Goal: Communication & Community: Ask a question

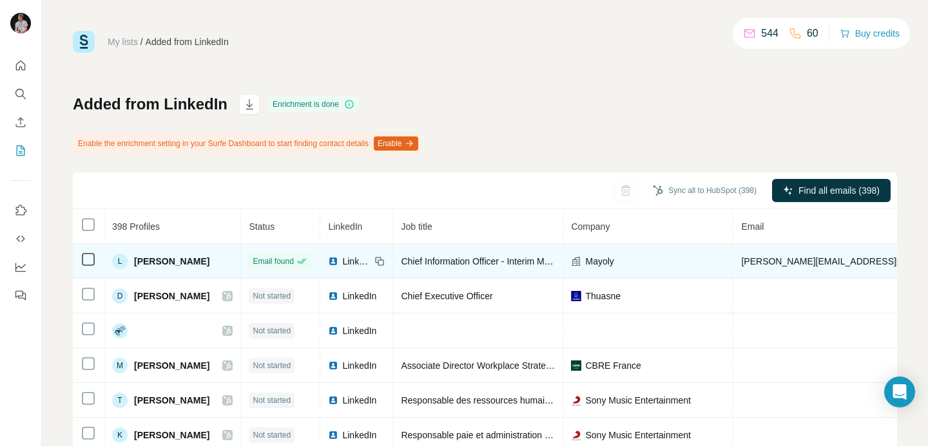
click at [799, 253] on td "[PERSON_NAME][EMAIL_ADDRESS][DOMAIN_NAME]" at bounding box center [854, 261] width 243 height 35
click at [808, 261] on span "[PERSON_NAME][EMAIL_ADDRESS][DOMAIN_NAME]" at bounding box center [854, 261] width 227 height 10
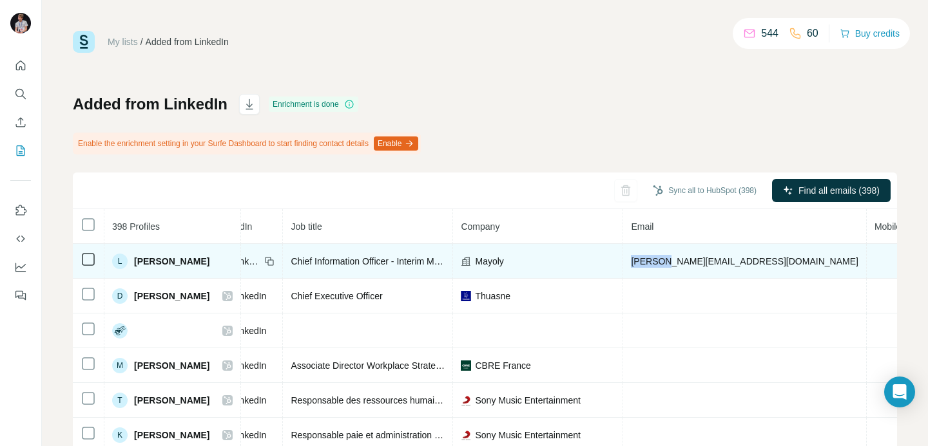
scroll to position [0, 125]
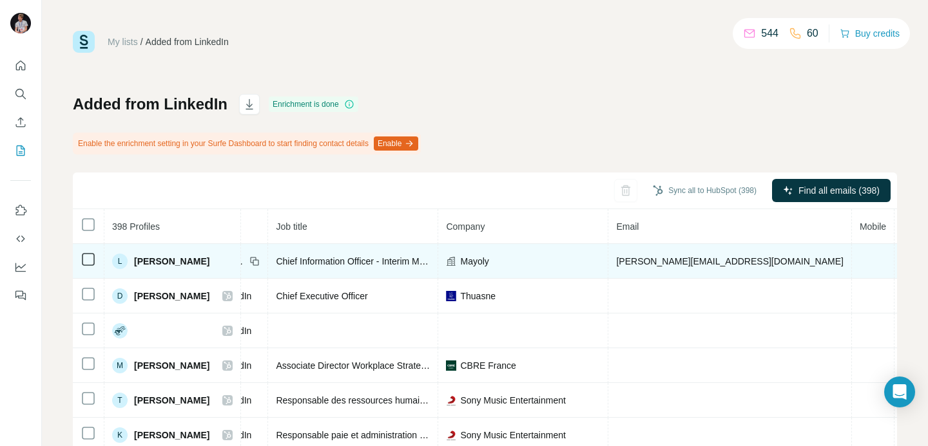
click at [743, 256] on span "[PERSON_NAME][EMAIL_ADDRESS][DOMAIN_NAME]" at bounding box center [729, 261] width 227 height 10
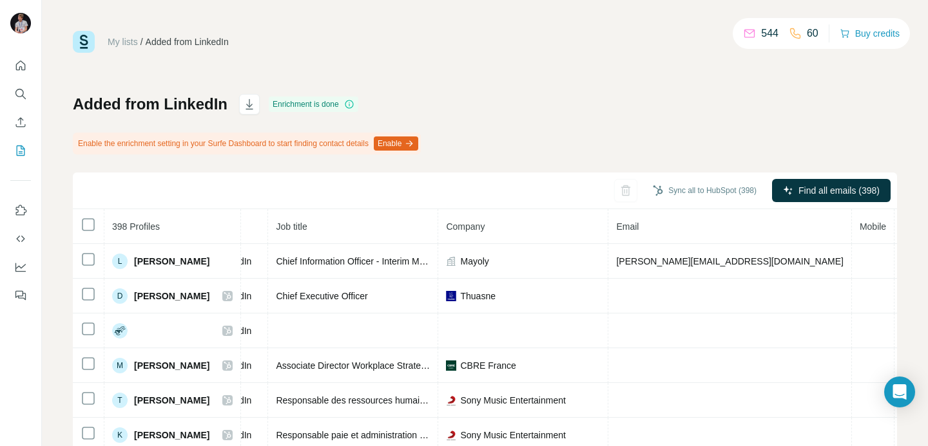
click at [640, 93] on div "My lists / Added from LinkedIn 544 60 Buy credits Added from LinkedIn Enrichmen…" at bounding box center [485, 290] width 824 height 519
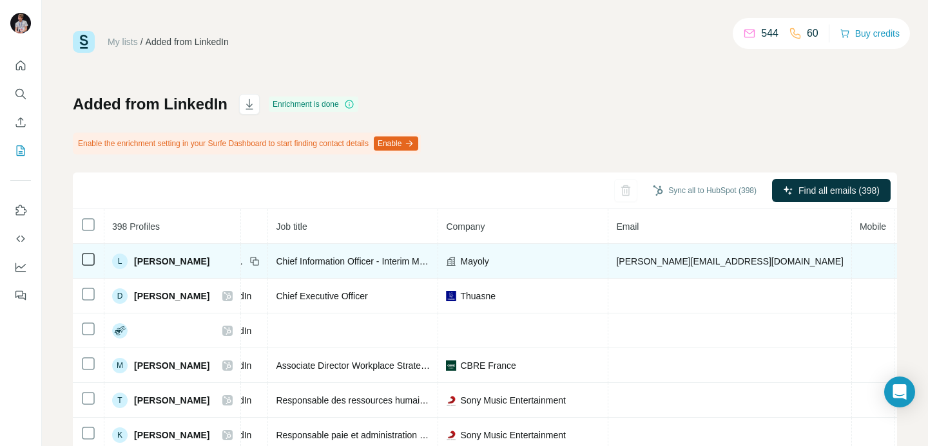
click at [722, 261] on span "[PERSON_NAME][EMAIL_ADDRESS][DOMAIN_NAME]" at bounding box center [729, 261] width 227 height 10
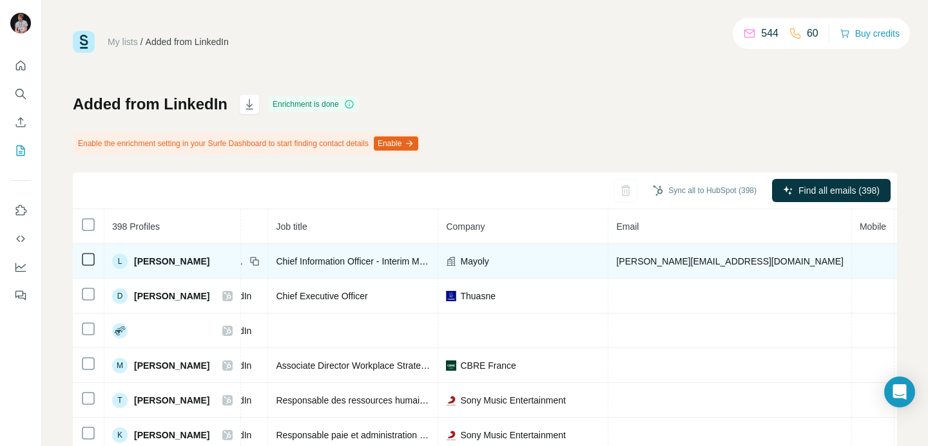
click at [157, 258] on span "[PERSON_NAME]" at bounding box center [171, 261] width 75 height 13
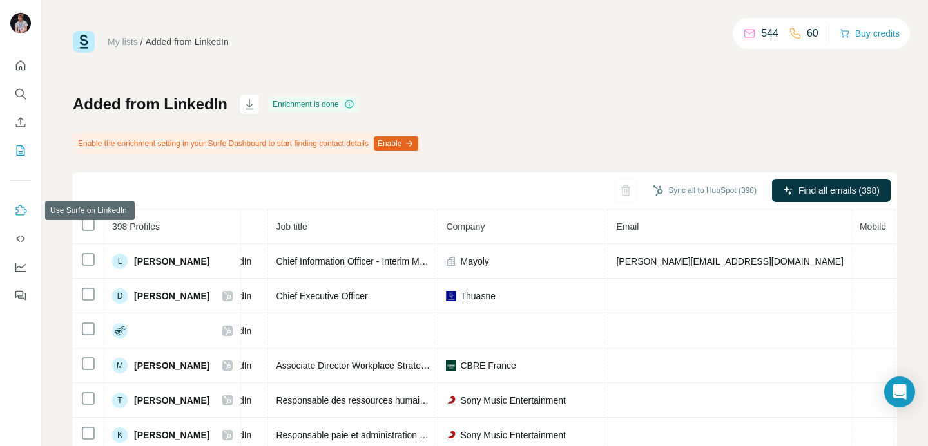
click at [21, 213] on icon "Use Surfe on LinkedIn" at bounding box center [20, 210] width 13 height 13
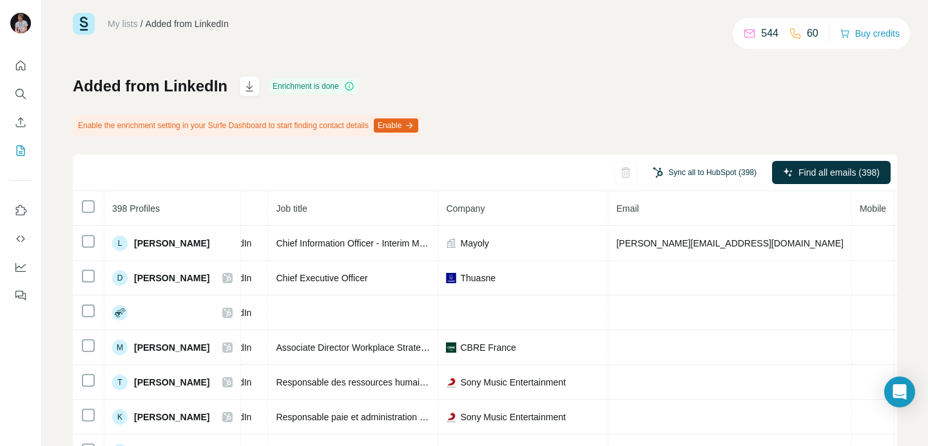
scroll to position [19, 0]
click at [646, 85] on div "Added from LinkedIn Enrichment is done Enable the enrichment setting in your Su…" at bounding box center [485, 302] width 824 height 455
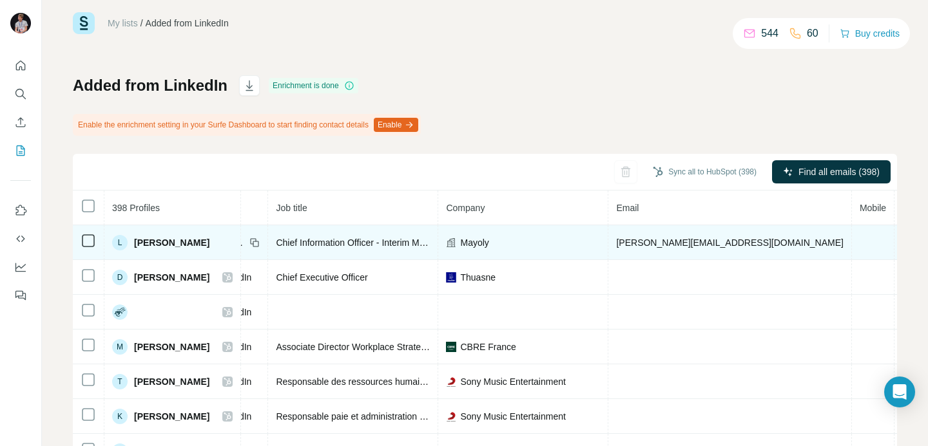
click at [761, 245] on span "[PERSON_NAME][EMAIL_ADDRESS][DOMAIN_NAME]" at bounding box center [729, 243] width 227 height 10
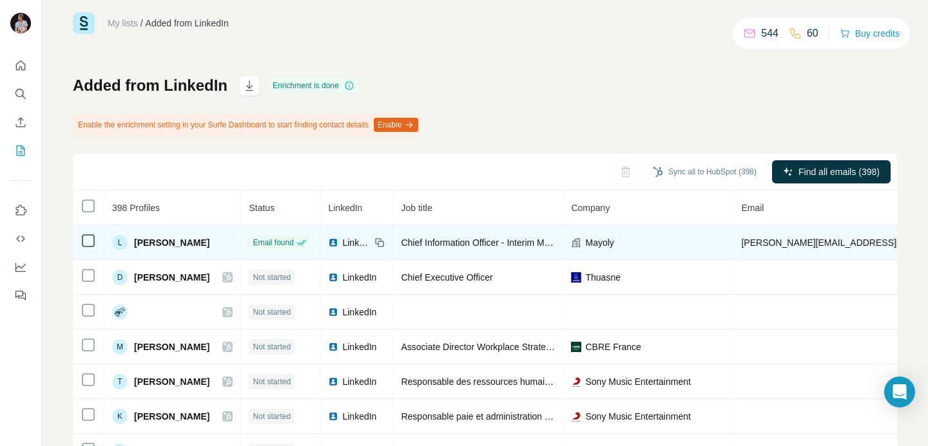
scroll to position [0, 282]
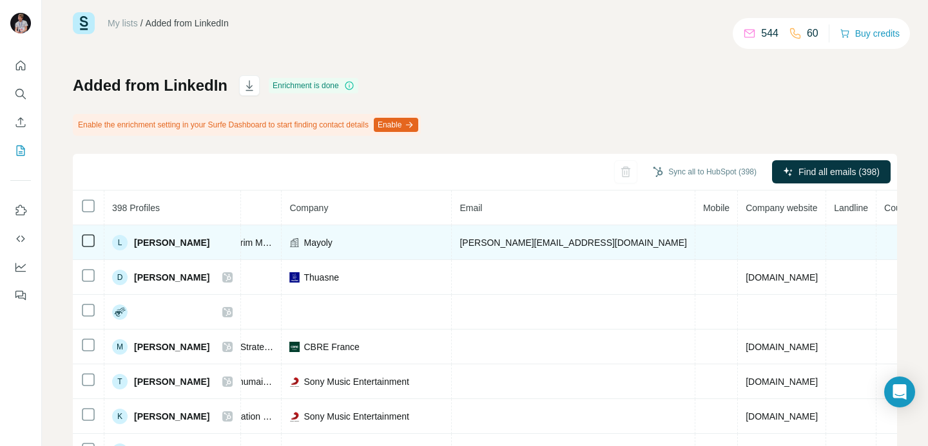
click at [602, 245] on span "[PERSON_NAME][EMAIL_ADDRESS][DOMAIN_NAME]" at bounding box center [572, 243] width 227 height 10
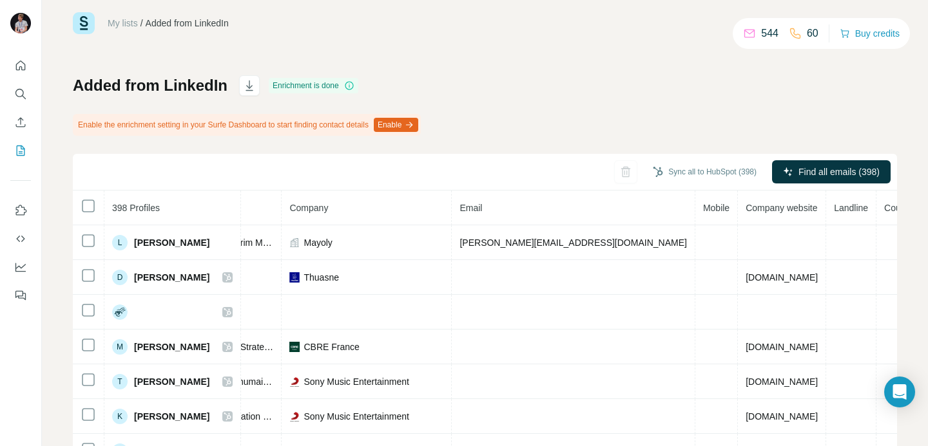
click at [583, 120] on div "Added from LinkedIn Enrichment is done Enable the enrichment setting in your Su…" at bounding box center [485, 302] width 824 height 455
click at [894, 394] on icon "Open Intercom Messenger" at bounding box center [899, 392] width 17 height 17
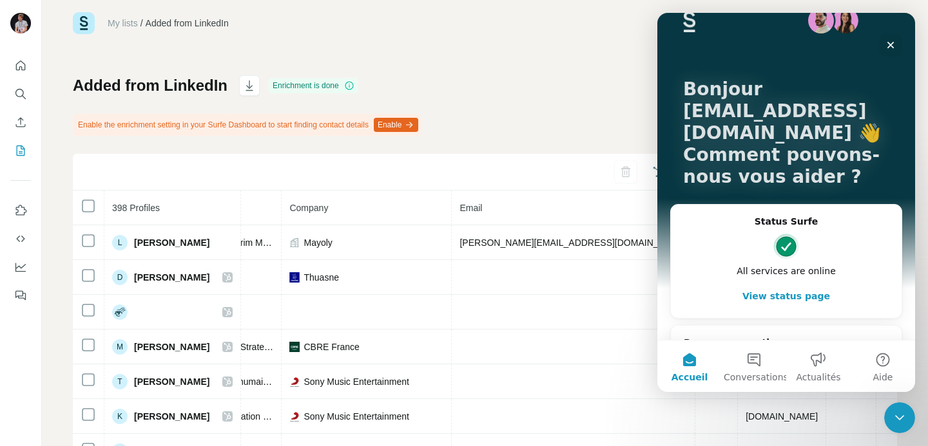
scroll to position [0, 0]
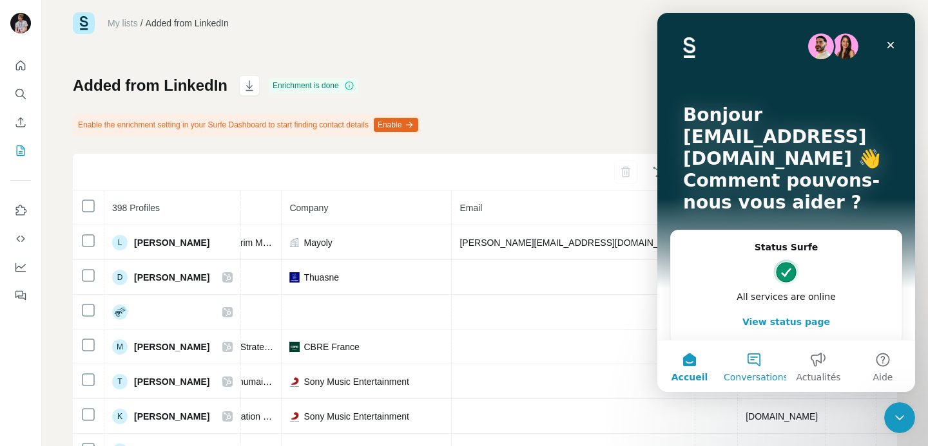
click at [758, 363] on button "Conversations" at bounding box center [753, 367] width 64 height 52
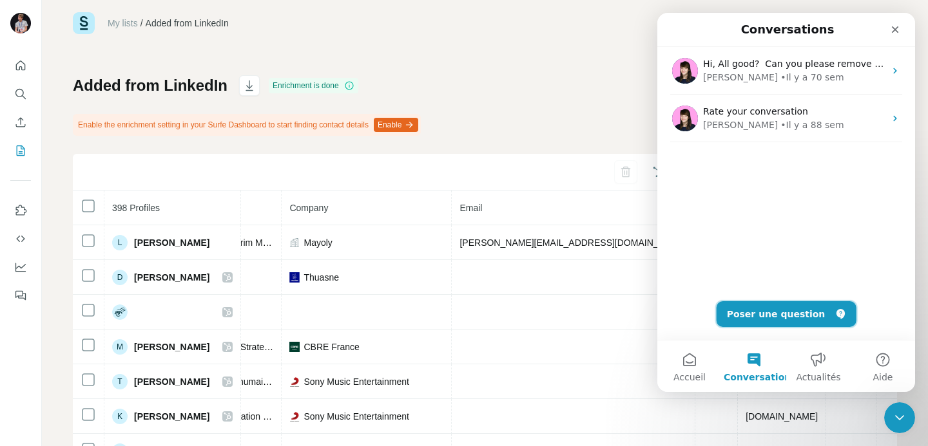
click at [783, 318] on button "Poser une question" at bounding box center [786, 314] width 140 height 26
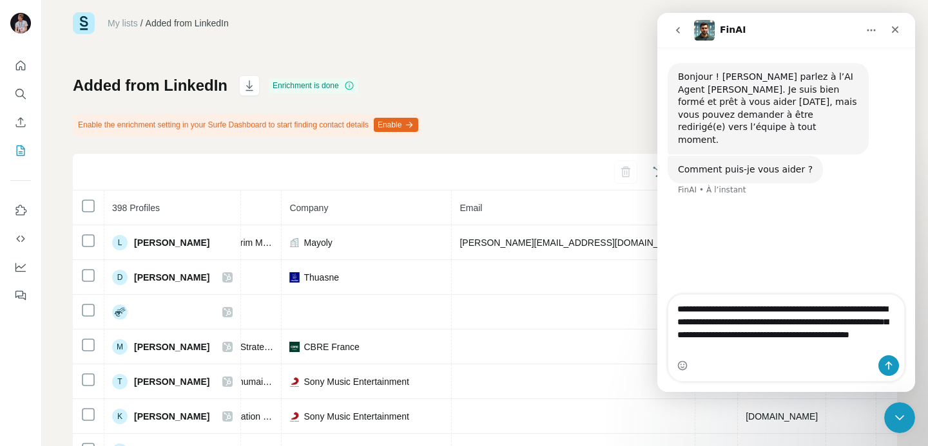
type textarea "**********"
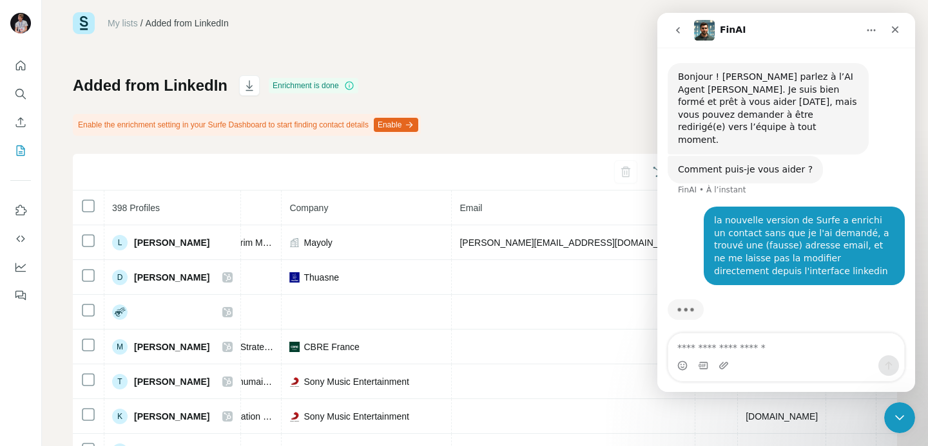
click at [714, 346] on textarea "Posez une question..." at bounding box center [786, 345] width 236 height 22
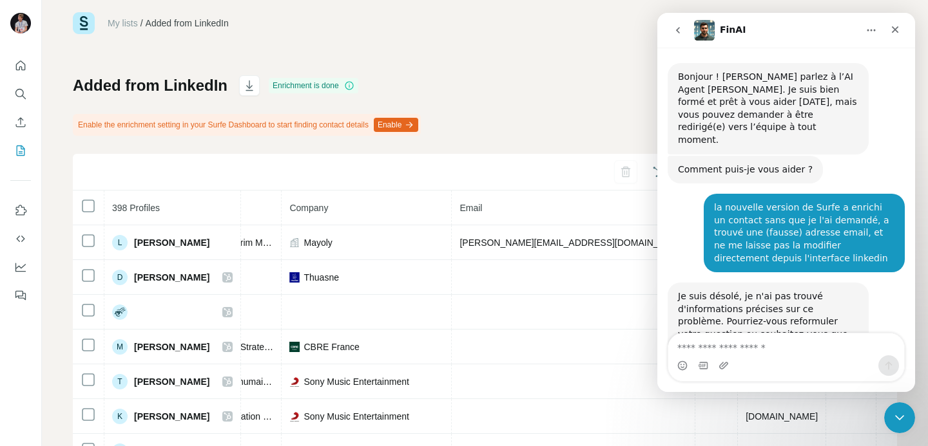
scroll to position [42, 0]
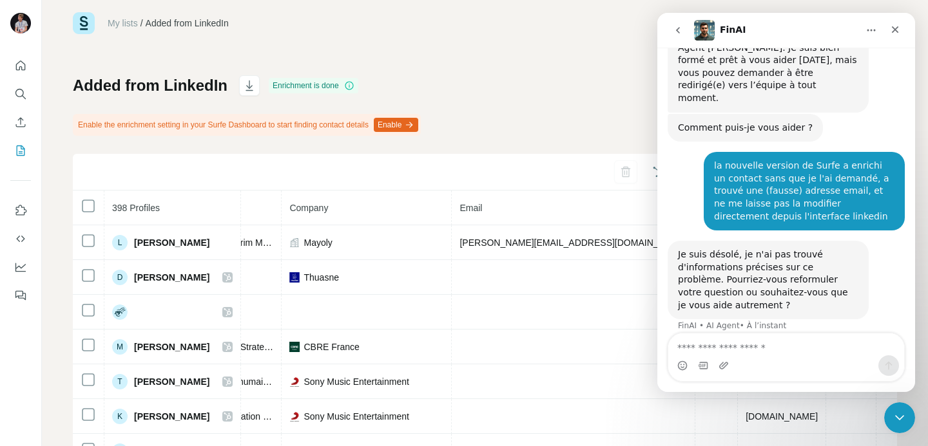
click at [729, 345] on textarea "Envoyer un message..." at bounding box center [786, 345] width 236 height 22
type textarea "**********"
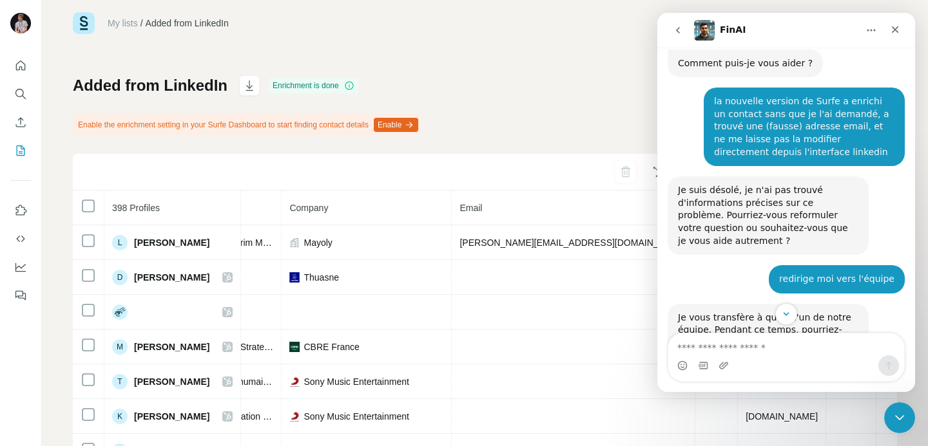
scroll to position [157, 0]
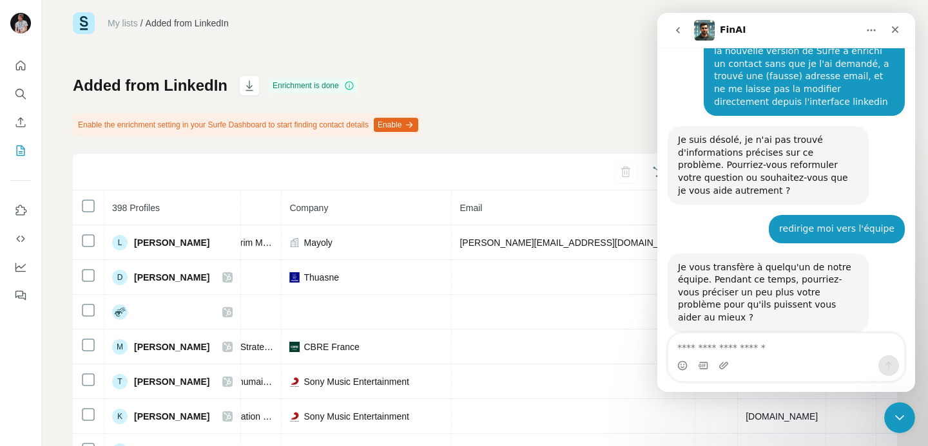
click at [711, 347] on textarea "Envoyer un message..." at bounding box center [786, 345] width 236 height 22
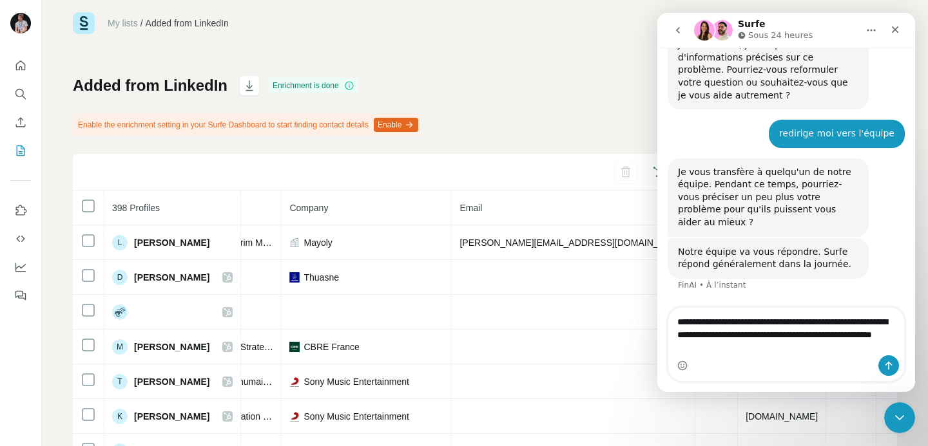
scroll to position [260, 0]
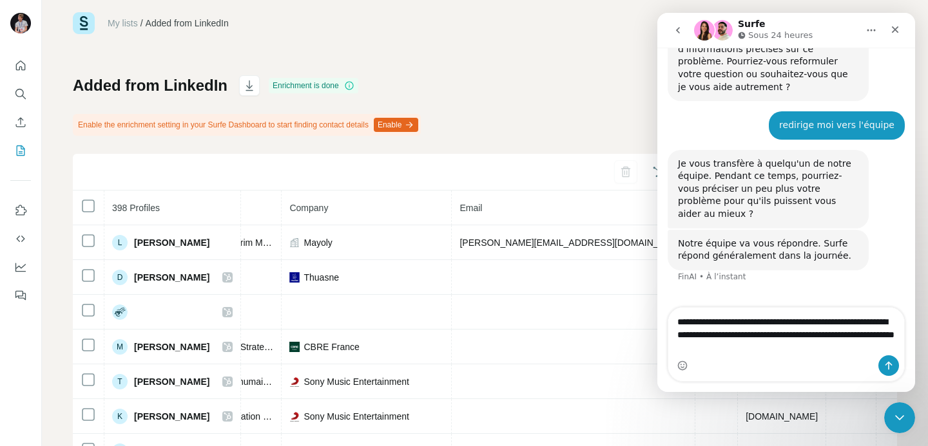
type textarea "**********"
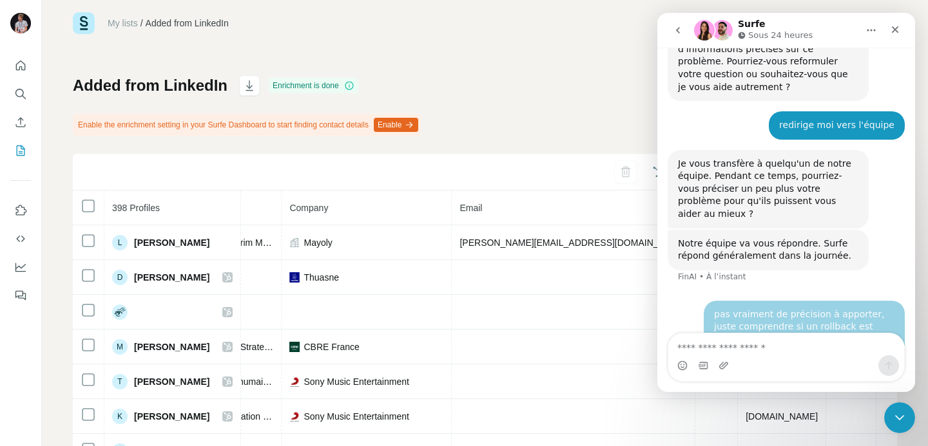
scroll to position [311, 0]
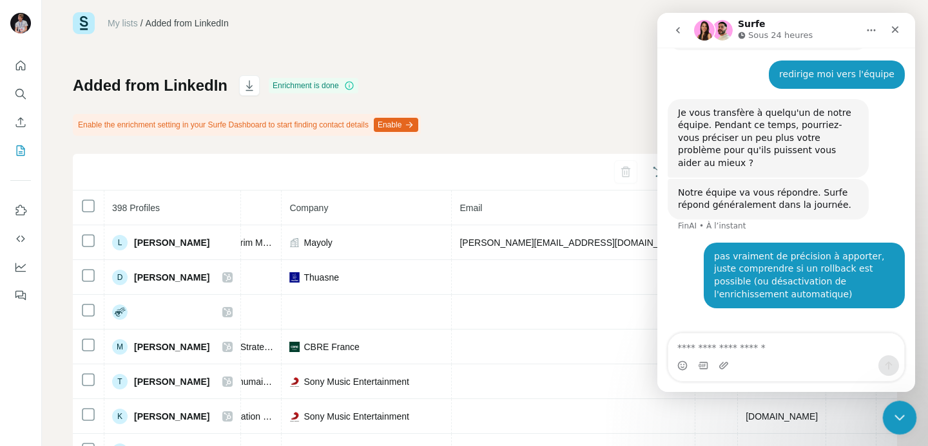
click at [901, 416] on icon "Fermer le Messenger Intercom" at bounding box center [897, 415] width 15 height 15
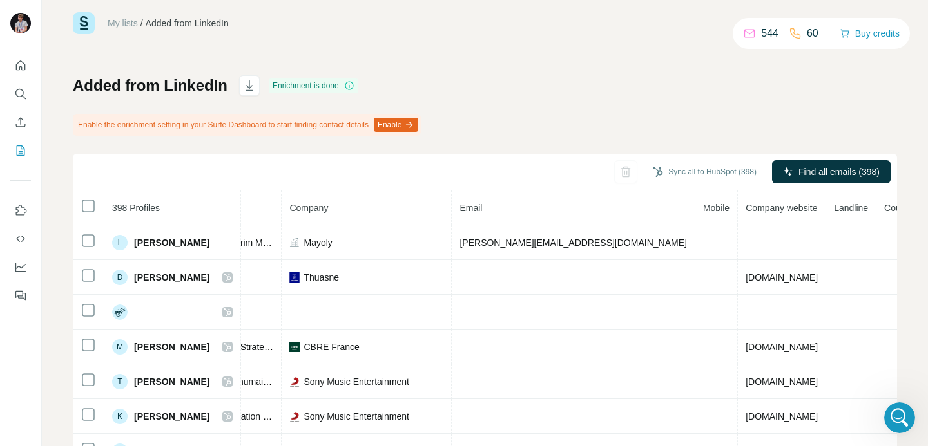
click at [373, 49] on div "My lists / Added from LinkedIn 544 60 Buy credits Added from LinkedIn Enrichmen…" at bounding box center [485, 271] width 824 height 519
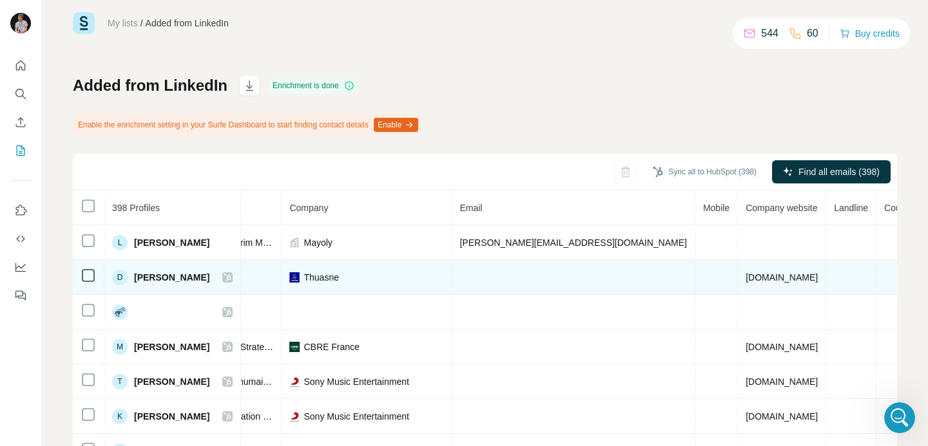
scroll to position [43, 282]
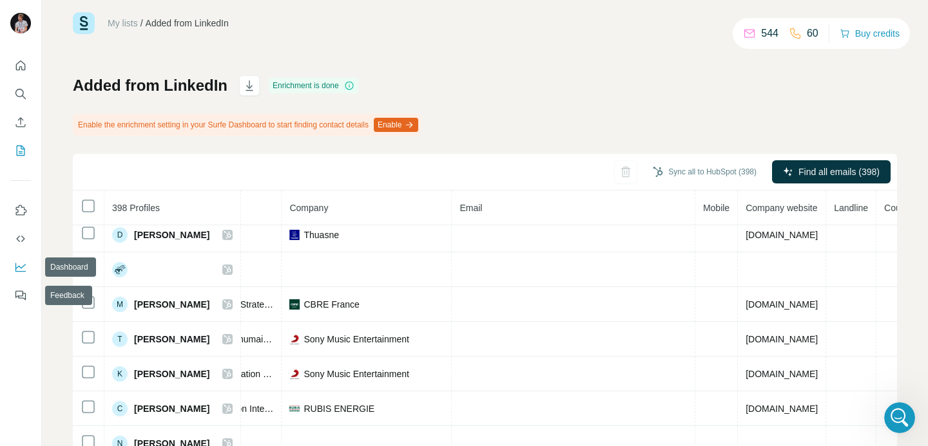
click at [21, 263] on icon "Dashboard" at bounding box center [20, 267] width 13 height 13
click at [886, 416] on div "Ouvrir le Messenger Intercom" at bounding box center [897, 416] width 43 height 43
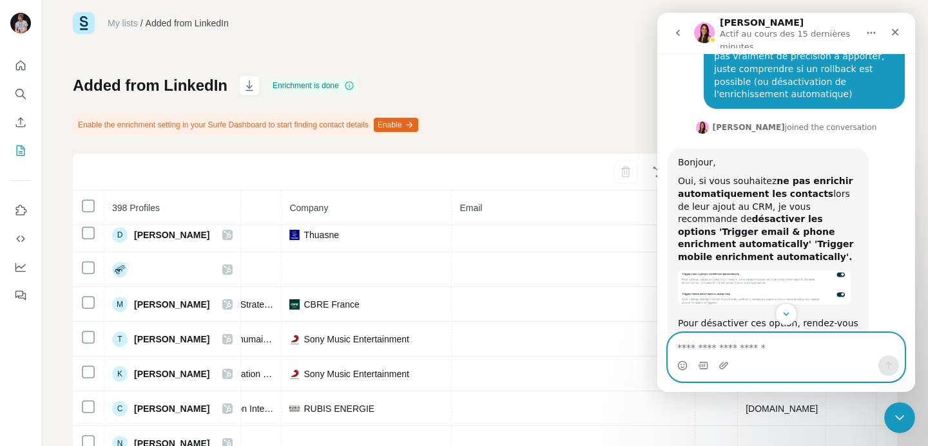
scroll to position [592, 0]
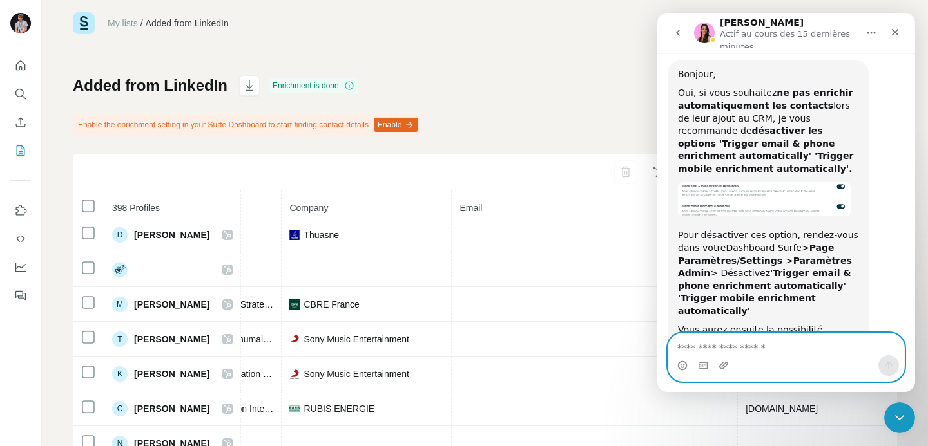
click at [754, 349] on textarea "Envoyer un message..." at bounding box center [786, 345] width 236 height 22
click at [744, 348] on textarea "Envoyer un message..." at bounding box center [786, 345] width 236 height 22
paste textarea "*"
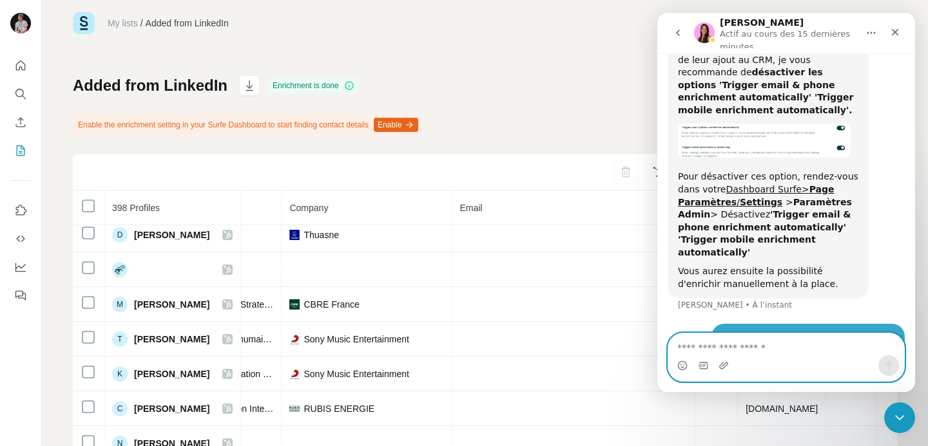
scroll to position [658, 0]
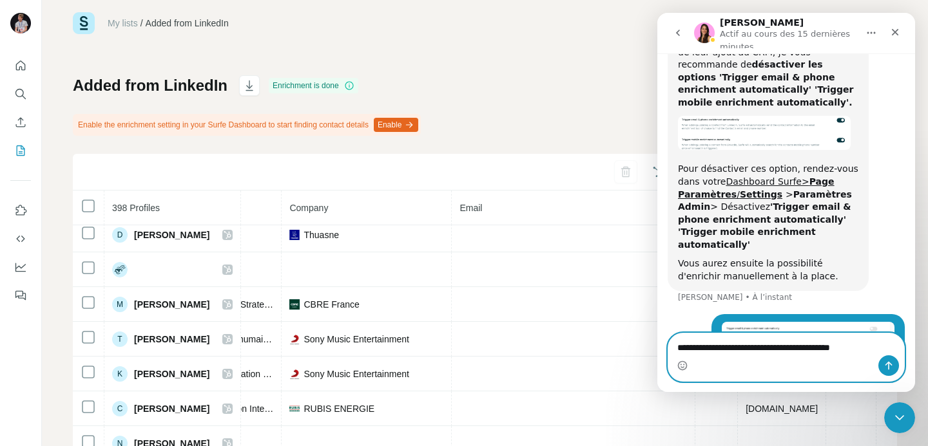
type textarea "**********"
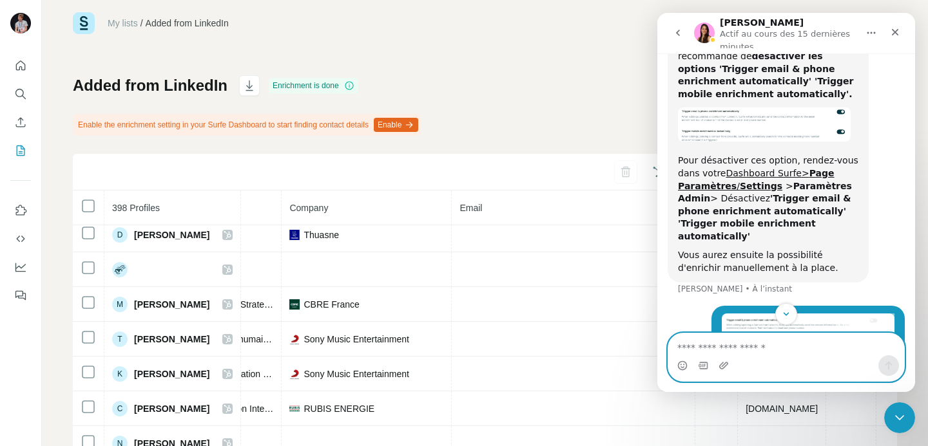
scroll to position [700, 0]
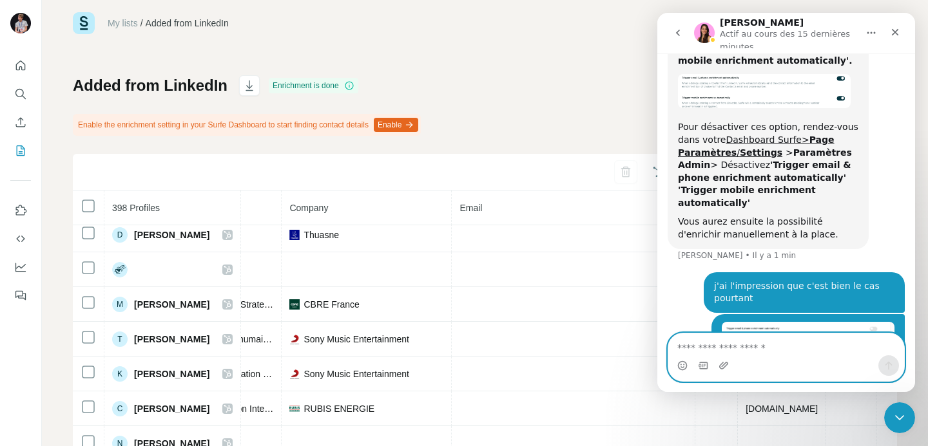
click at [741, 351] on textarea "Envoyer un message..." at bounding box center [786, 345] width 236 height 22
click at [714, 340] on textarea "Envoyer un message..." at bounding box center [786, 345] width 236 height 22
paste textarea "*"
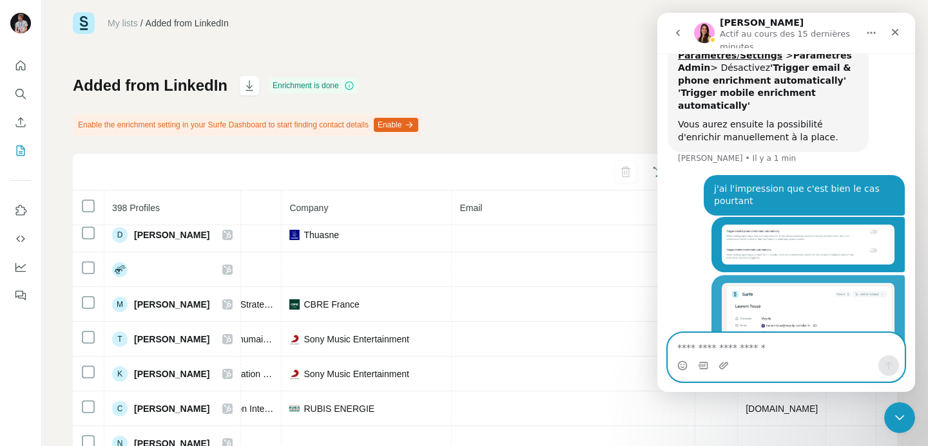
scroll to position [811, 0]
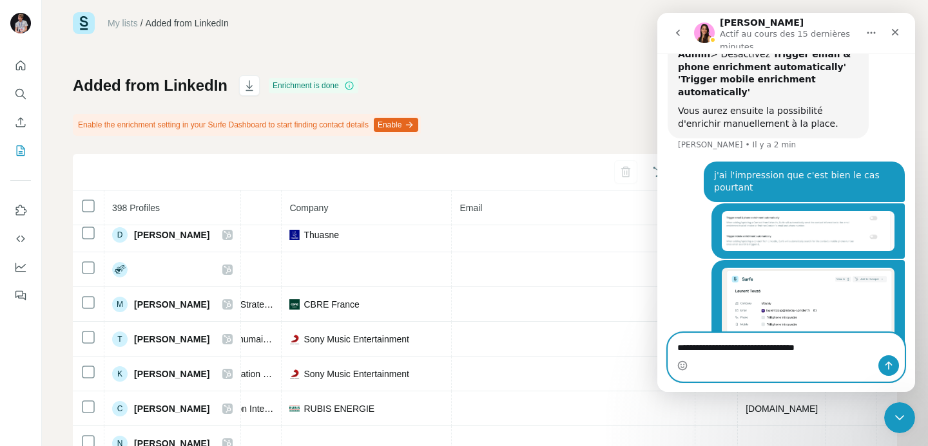
type textarea "**********"
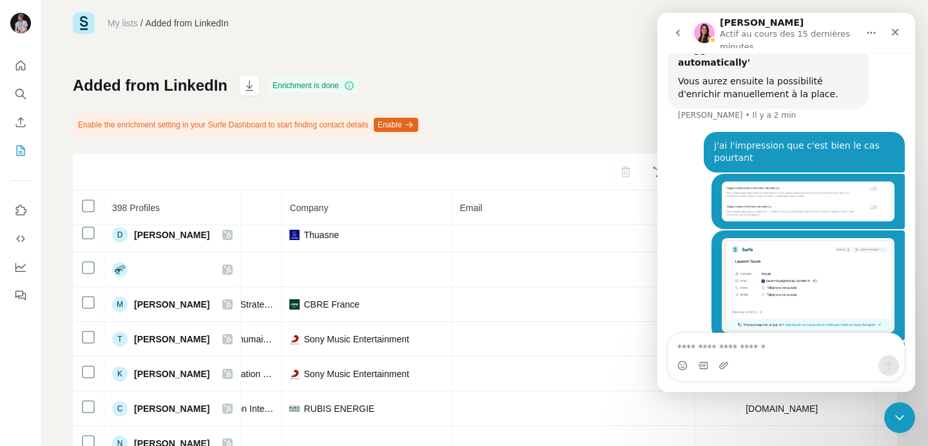
click at [587, 61] on div "My lists / Added from LinkedIn 544 60 Buy credits Added from LinkedIn Enrichmen…" at bounding box center [485, 271] width 824 height 519
click at [888, 38] on div "Fermer" at bounding box center [894, 32] width 23 height 23
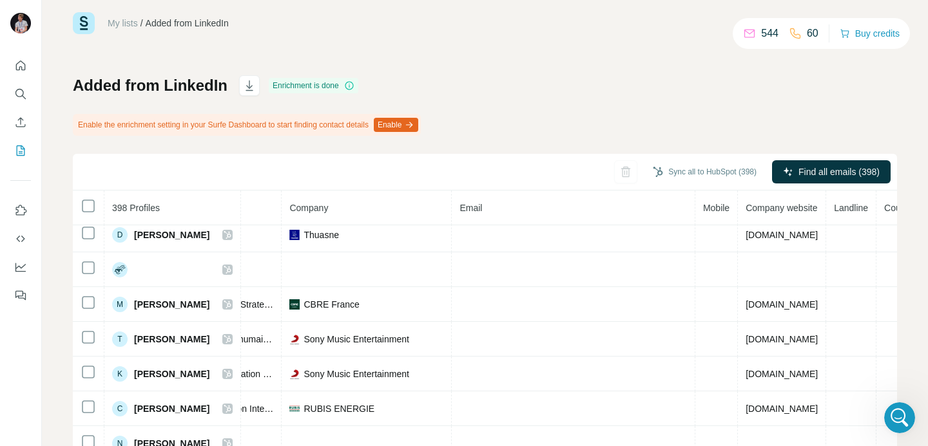
scroll to position [890, 0]
click at [890, 406] on div "Ouvrir le Messenger Intercom" at bounding box center [897, 416] width 43 height 43
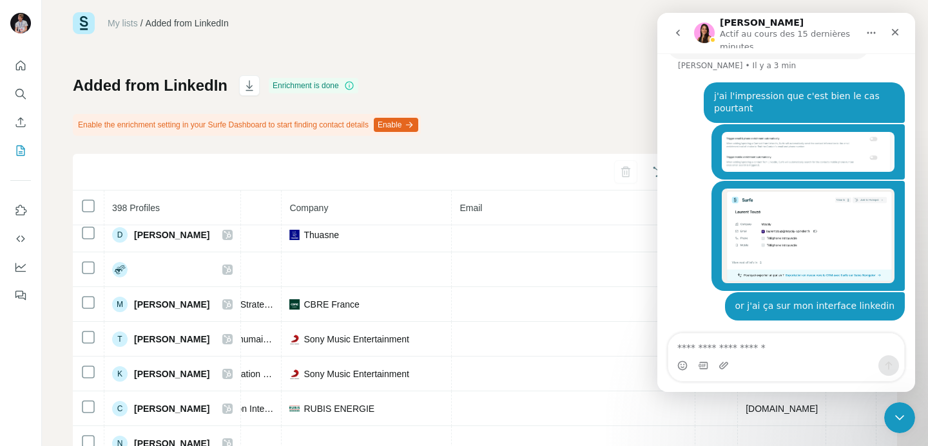
click at [747, 350] on textarea "Envoyer un message..." at bounding box center [786, 345] width 236 height 22
type textarea "**********"
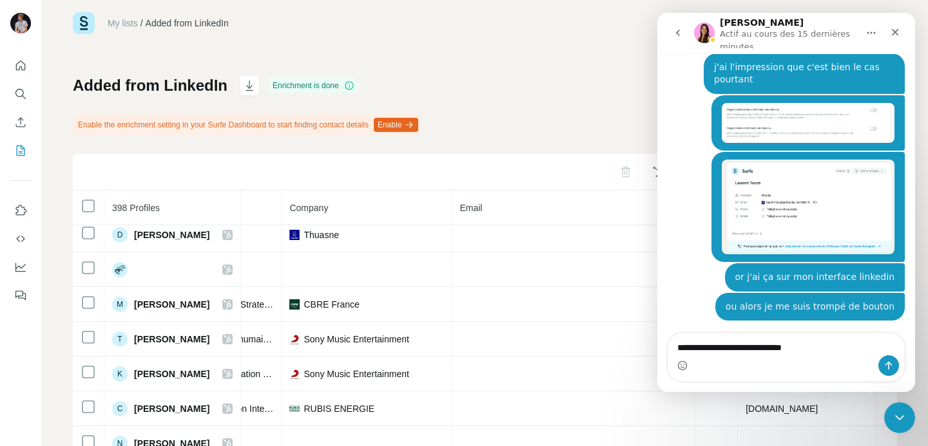
type textarea "**********"
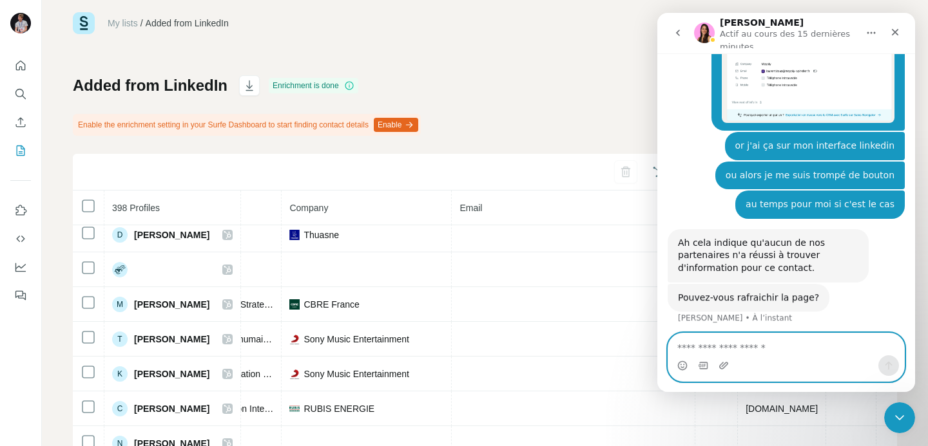
scroll to position [1042, 0]
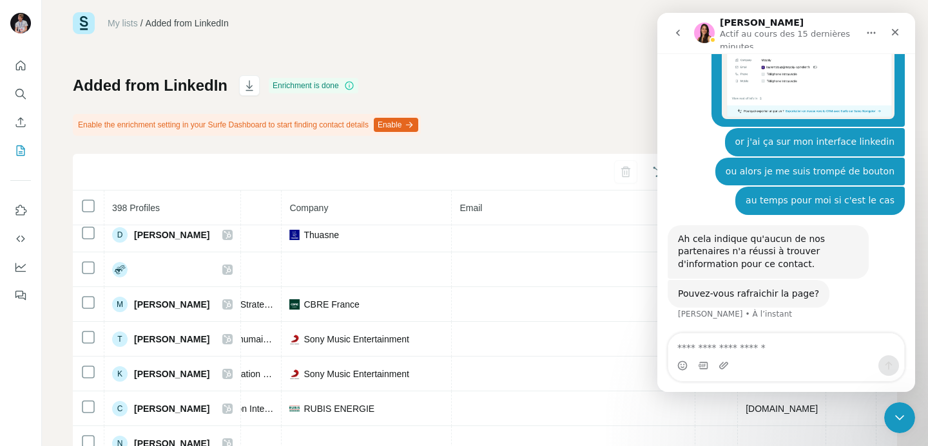
drag, startPoint x: 577, startPoint y: 44, endPoint x: 24, endPoint y: 2, distance: 553.7
click at [577, 44] on div "My lists / Added from LinkedIn 544 60 Buy credits Added from LinkedIn Enrichmen…" at bounding box center [485, 271] width 824 height 519
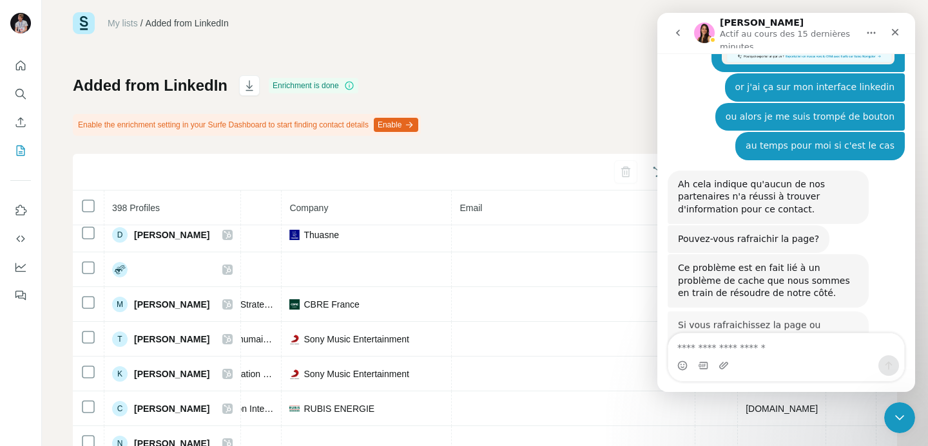
scroll to position [1102, 0]
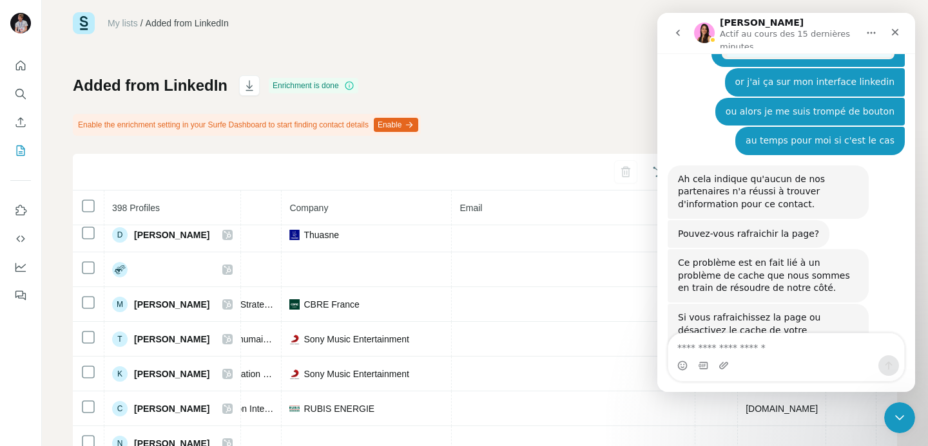
click at [716, 360] on div "Intercom Messenger" at bounding box center [786, 366] width 236 height 21
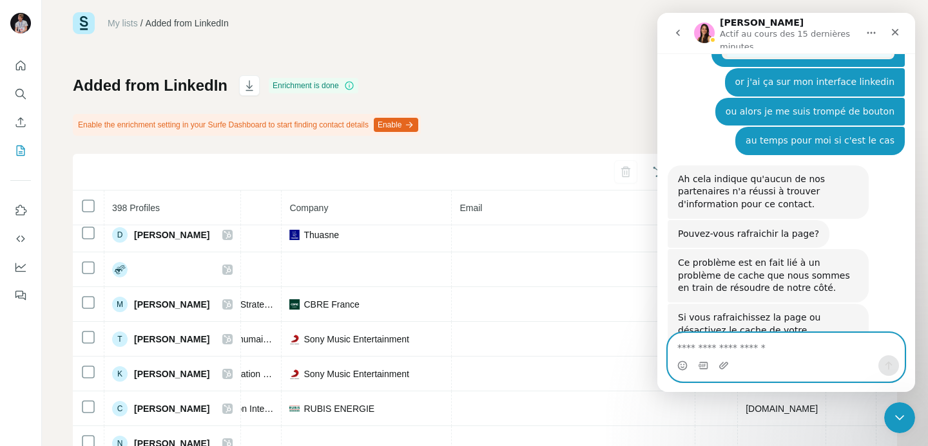
click at [718, 347] on textarea "Envoyer un message..." at bounding box center [786, 345] width 236 height 22
type textarea "**********"
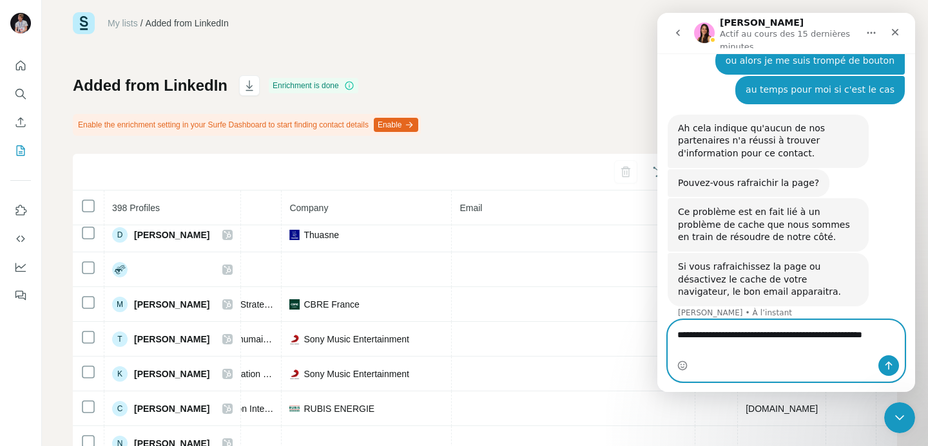
scroll to position [1165, 0]
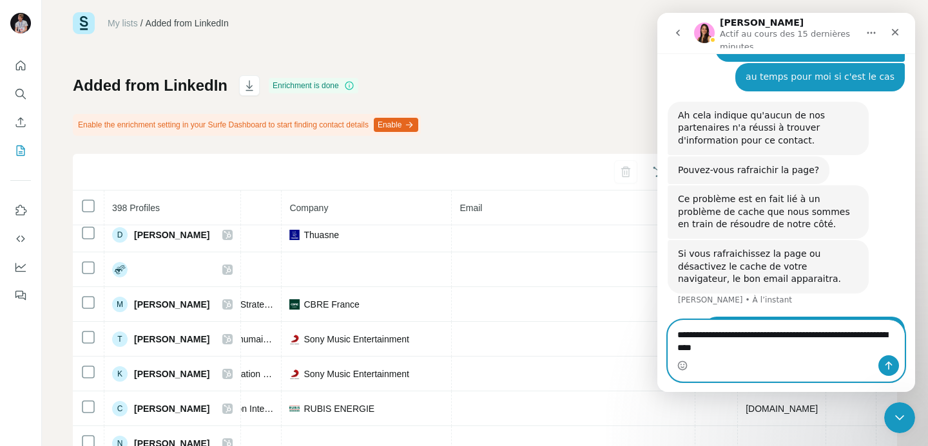
type textarea "**********"
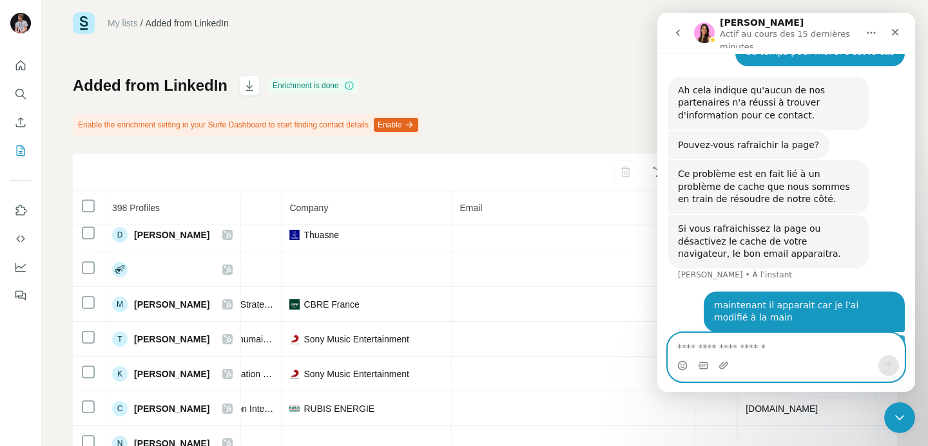
scroll to position [1194, 0]
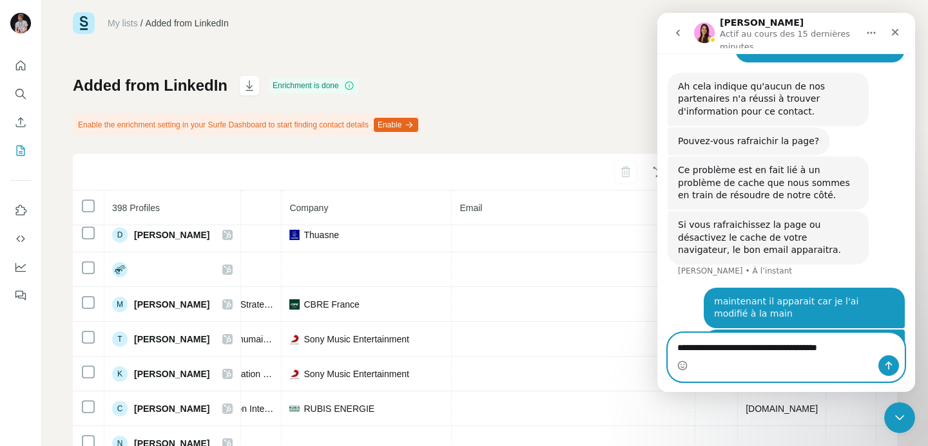
type textarea "**********"
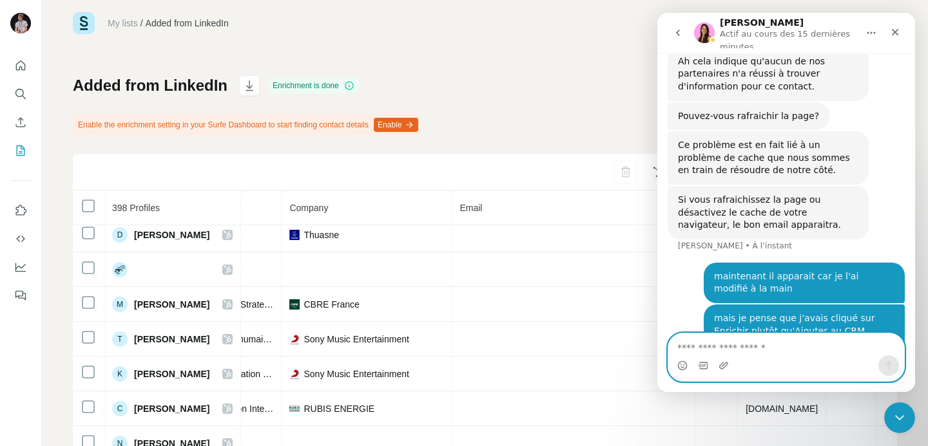
scroll to position [1224, 0]
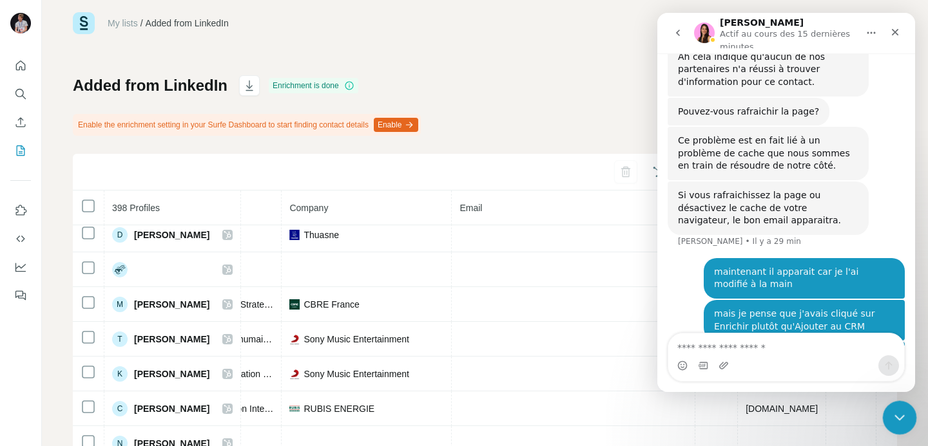
click at [895, 419] on icon "Fermer le Messenger Intercom" at bounding box center [897, 415] width 15 height 15
